Goal: Task Accomplishment & Management: Complete application form

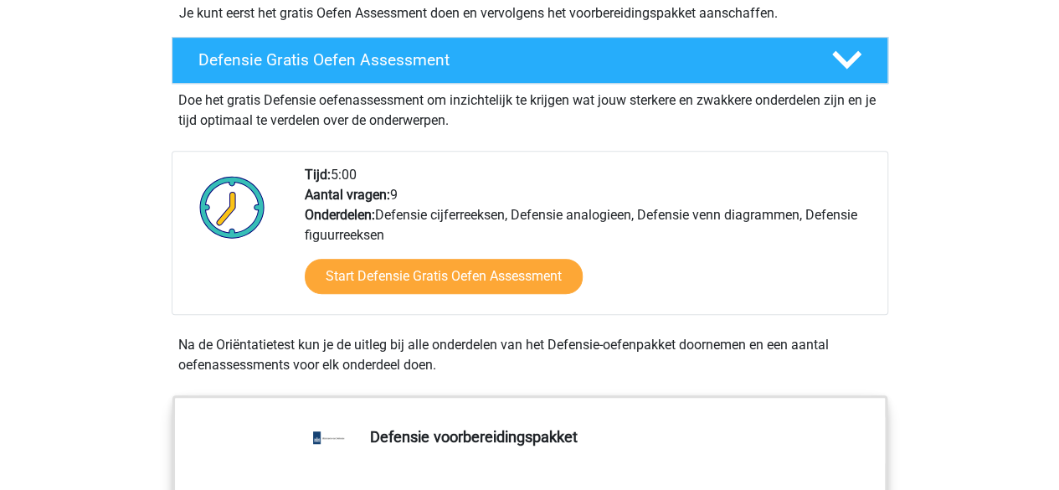
scroll to position [442, 0]
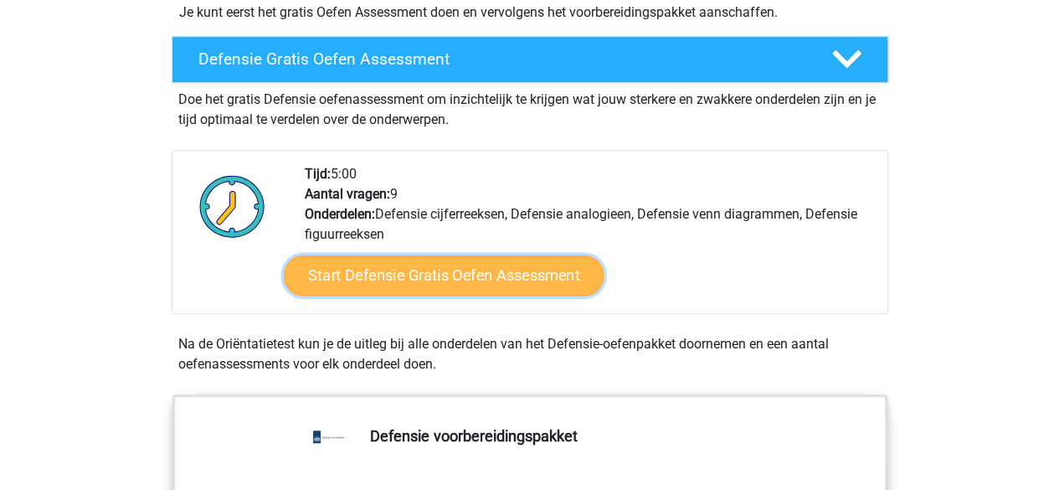
click at [481, 285] on link "Start Defensie Gratis Oefen Assessment" at bounding box center [444, 275] width 320 height 40
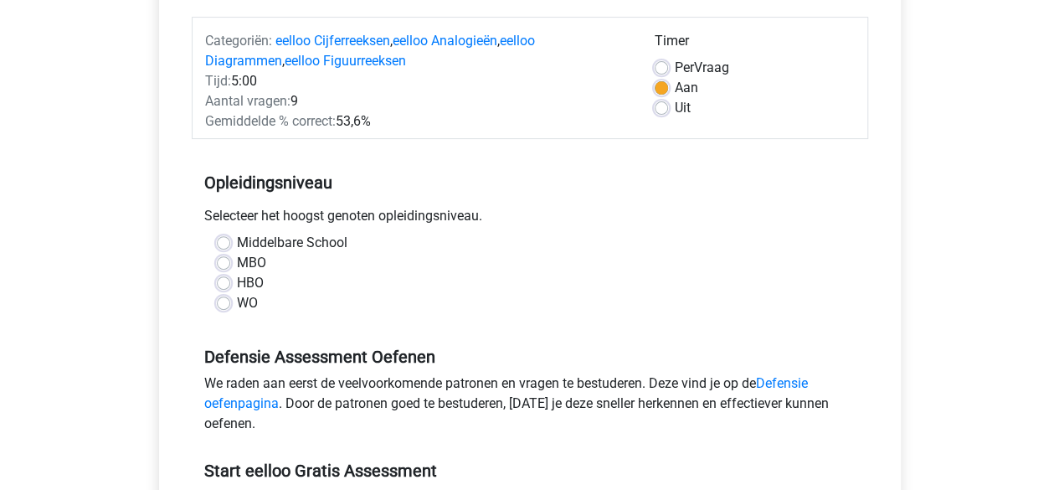
scroll to position [204, 0]
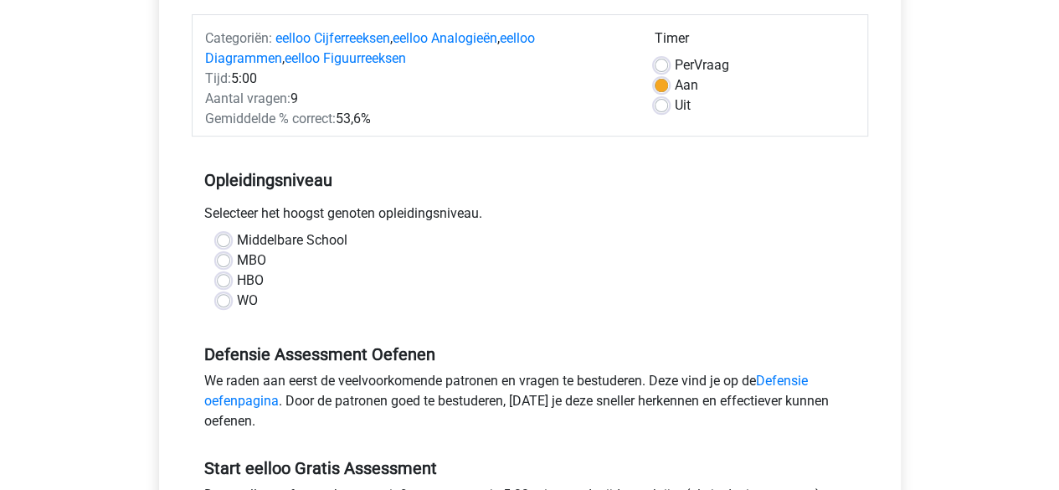
click at [237, 235] on label "Middelbare School" at bounding box center [292, 240] width 111 height 20
click at [223, 235] on input "Middelbare School" at bounding box center [223, 238] width 13 height 17
radio input "true"
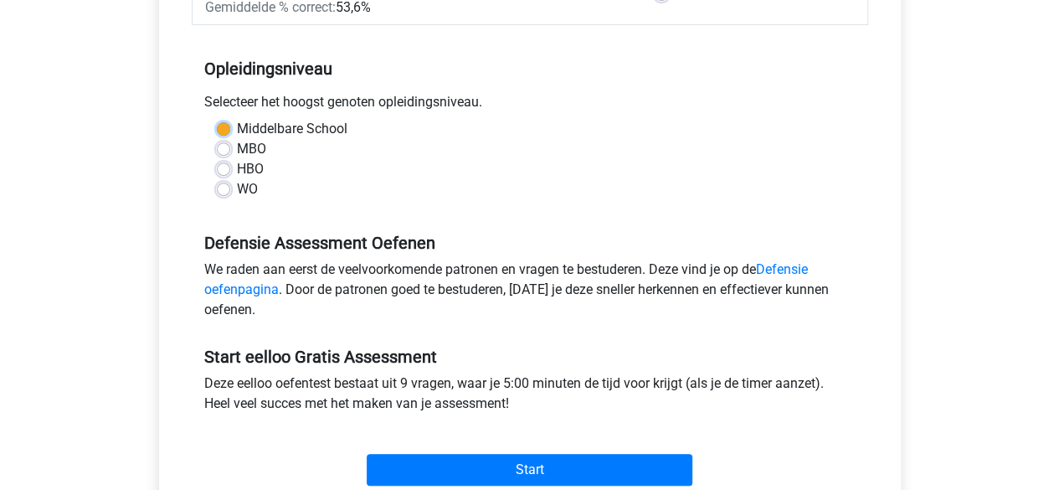
scroll to position [316, 0]
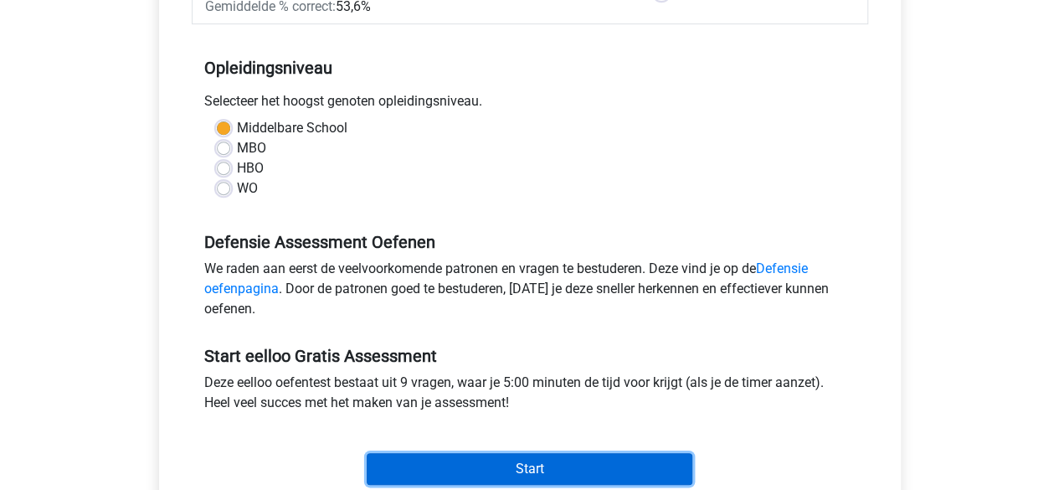
click at [528, 475] on input "Start" at bounding box center [530, 469] width 326 height 32
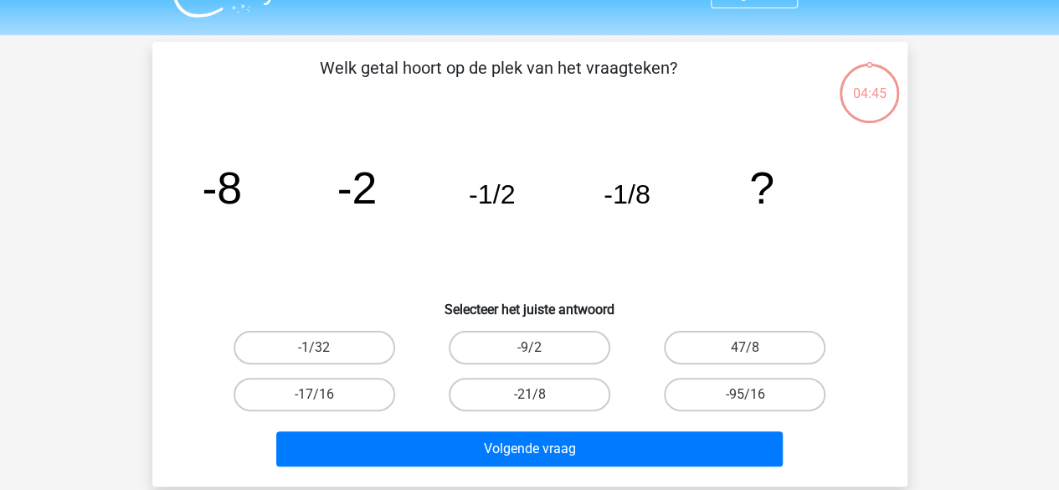
scroll to position [36, 0]
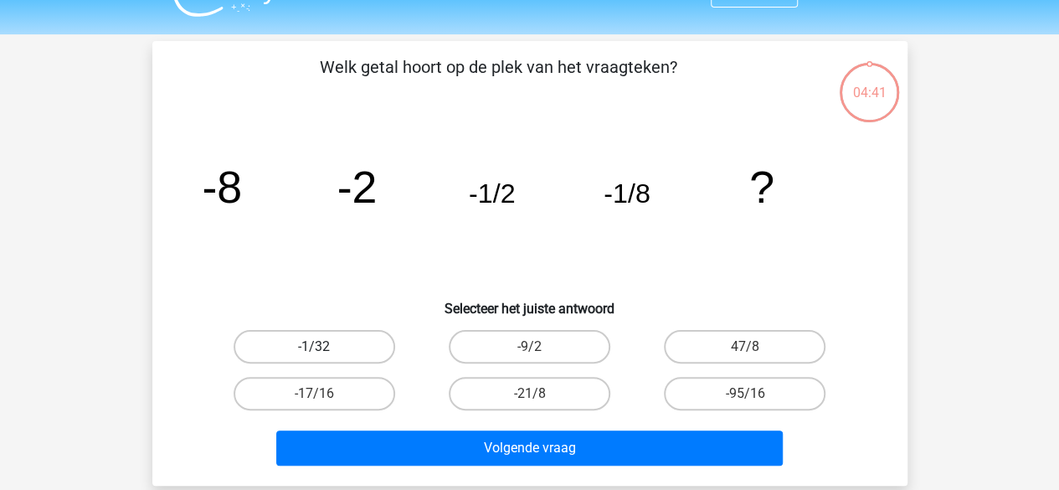
click at [346, 348] on label "-1/32" at bounding box center [315, 347] width 162 height 34
click at [325, 348] on input "-1/32" at bounding box center [319, 352] width 11 height 11
radio input "true"
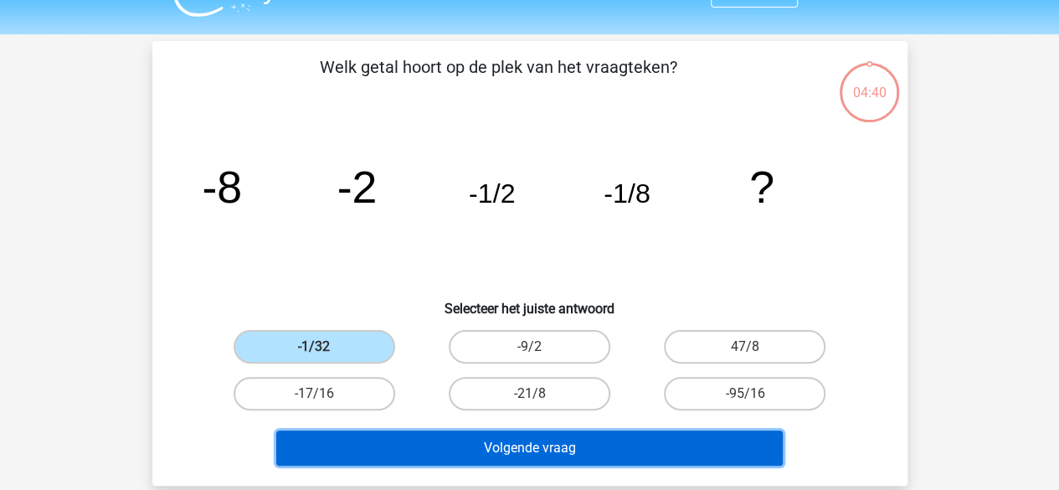
click at [509, 448] on button "Volgende vraag" at bounding box center [529, 447] width 507 height 35
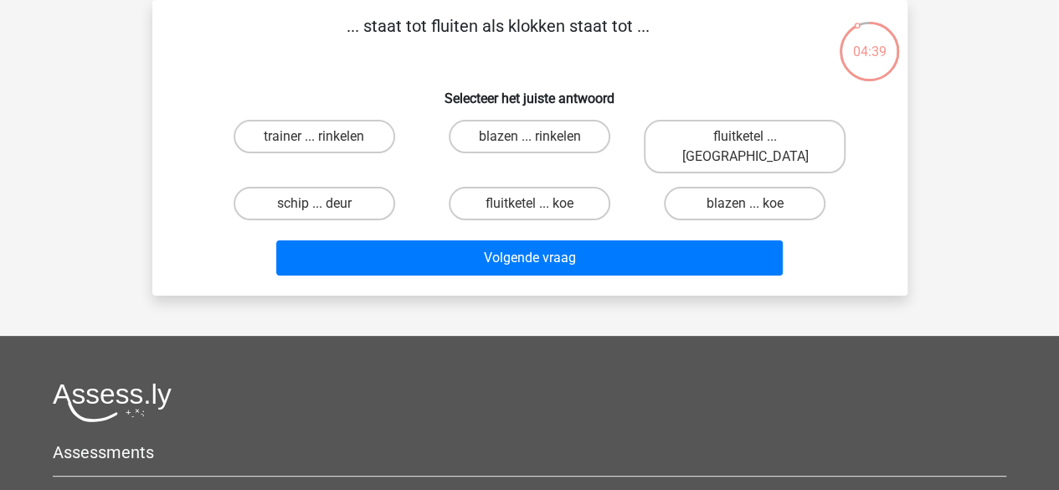
scroll to position [0, 0]
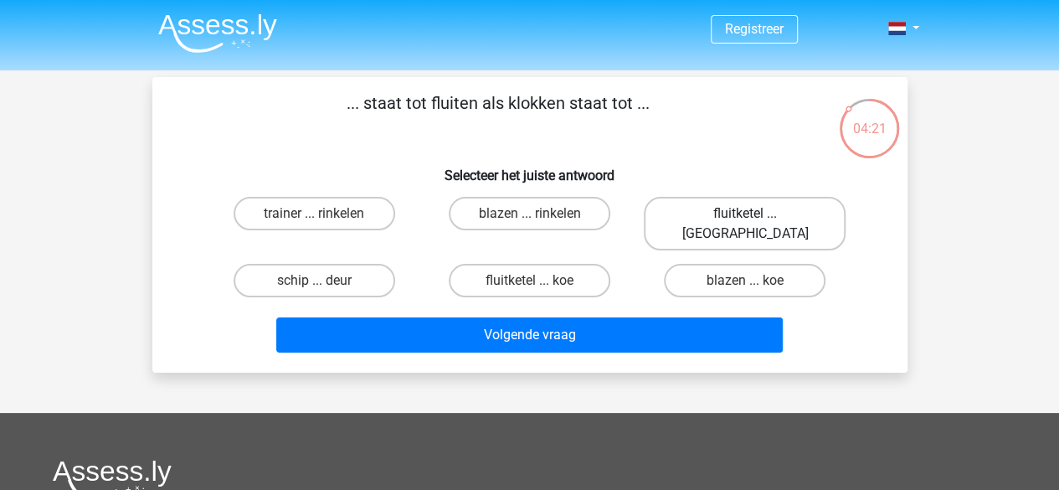
click at [812, 210] on label "fluitketel ... [GEOGRAPHIC_DATA]" at bounding box center [745, 224] width 202 height 54
click at [756, 214] on input "fluitketel ... [GEOGRAPHIC_DATA]" at bounding box center [750, 219] width 11 height 11
radio input "true"
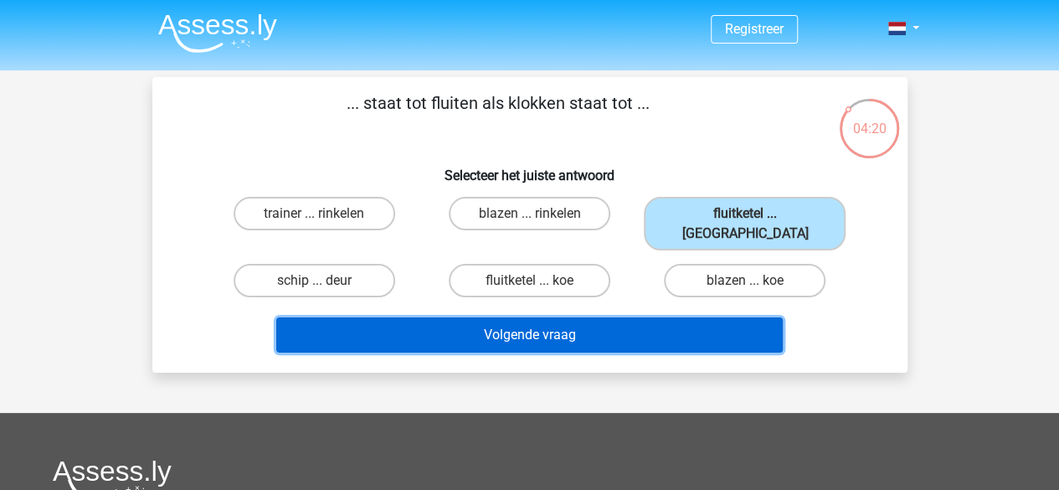
click at [650, 317] on button "Volgende vraag" at bounding box center [529, 334] width 507 height 35
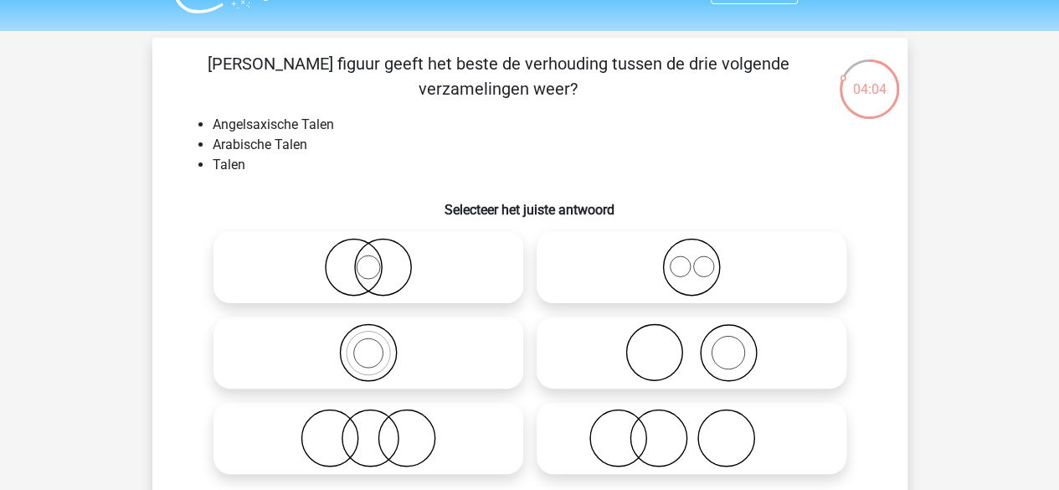
scroll to position [51, 0]
